Goal: Navigation & Orientation: Find specific page/section

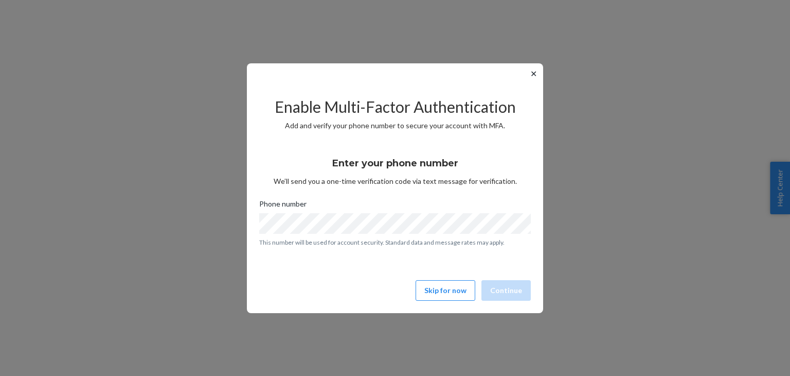
click at [529, 75] on button "✕" at bounding box center [533, 73] width 11 height 12
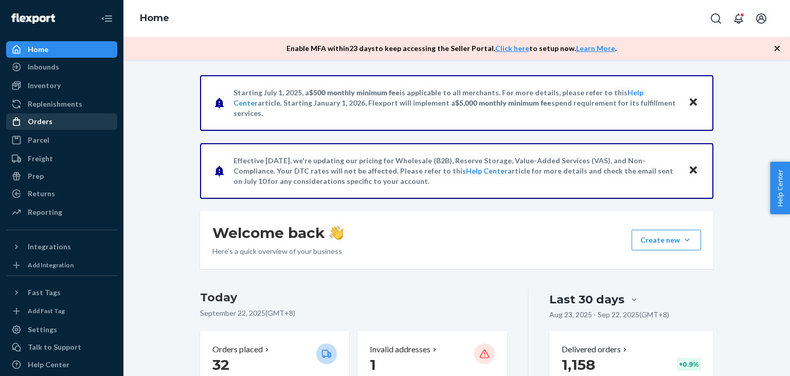
click at [64, 124] on div "Orders" at bounding box center [61, 121] width 109 height 14
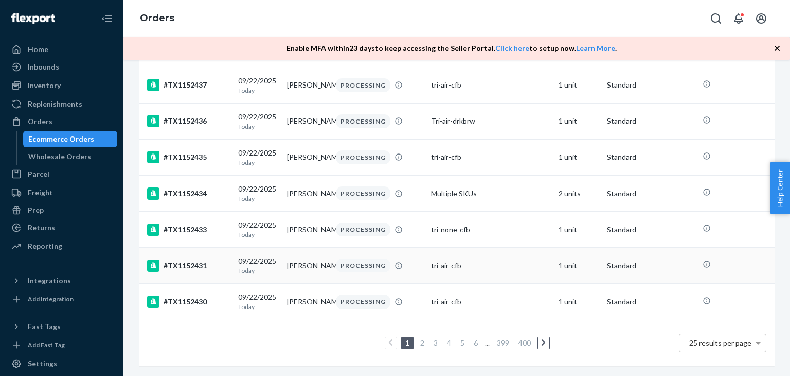
scroll to position [776, 0]
click at [414, 336] on ul "1 2 3 4 5 6 ... 399 400" at bounding box center [457, 342] width 190 height 12
click at [418, 336] on li "2" at bounding box center [422, 342] width 9 height 12
click at [418, 338] on link "2" at bounding box center [422, 342] width 8 height 9
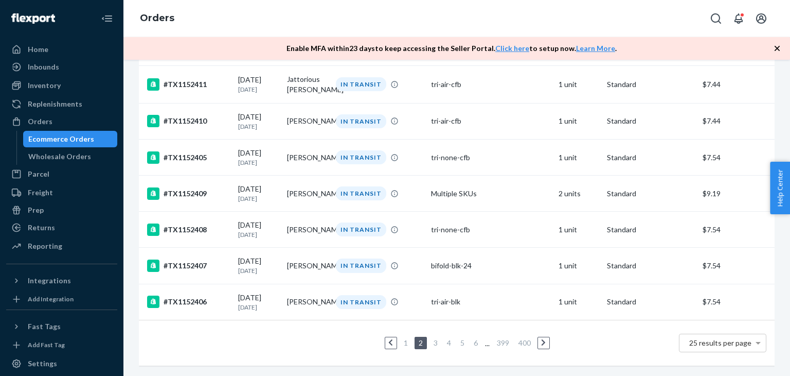
scroll to position [785, 0]
